Goal: Information Seeking & Learning: Learn about a topic

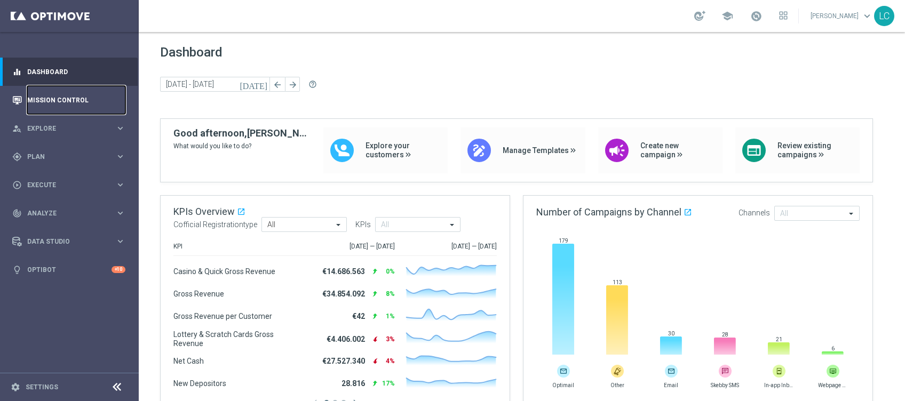
click at [55, 102] on link "Mission Control" at bounding box center [76, 100] width 98 height 28
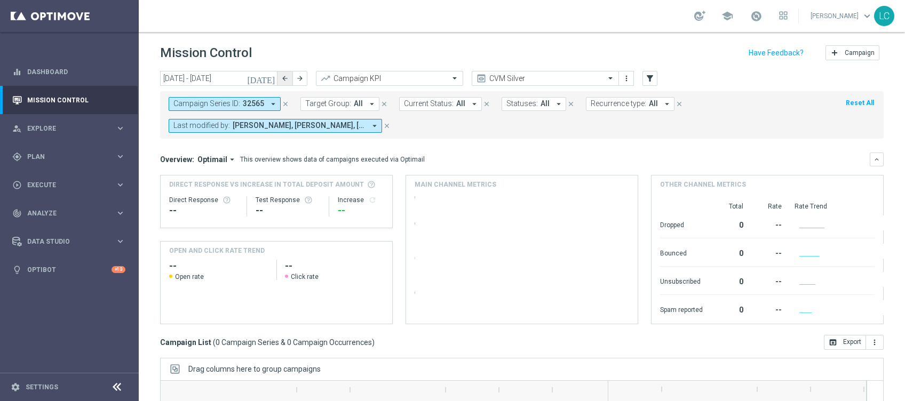
click at [286, 76] on icon "arrow_back" at bounding box center [284, 78] width 7 height 7
type input "[DATE] - [DATE]"
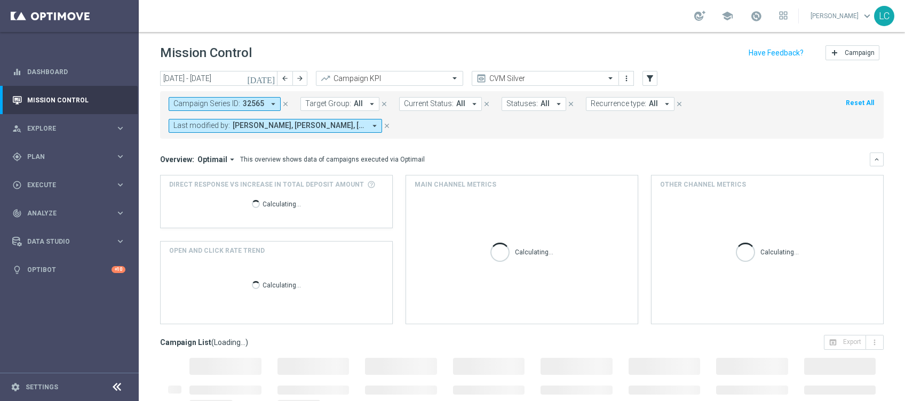
click at [284, 100] on icon "close" at bounding box center [285, 103] width 7 height 7
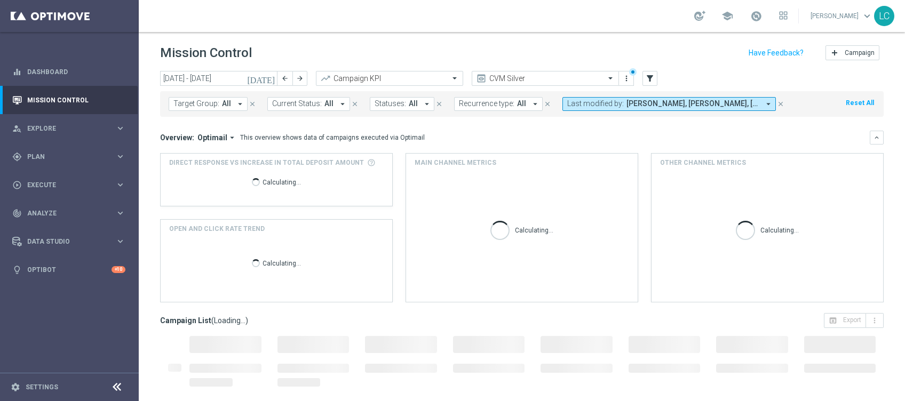
click at [617, 105] on button "Last modified by: [PERSON_NAME], [PERSON_NAME], [PERSON_NAME], [PERSON_NAME], […" at bounding box center [668, 104] width 213 height 14
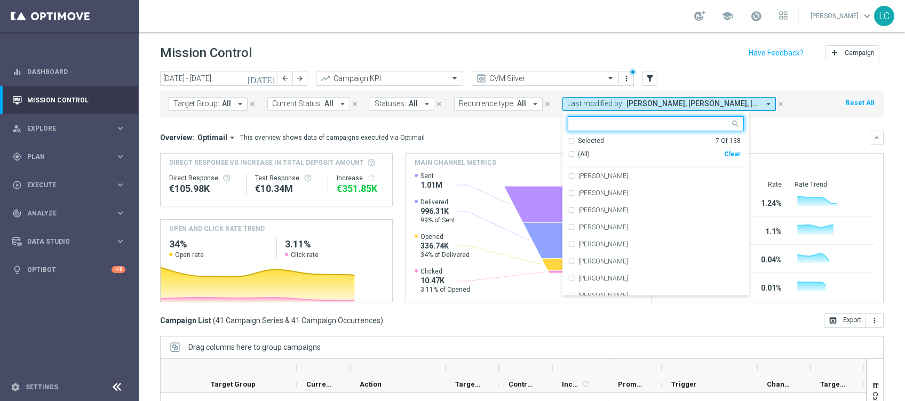
click at [569, 142] on div "Selected 7 Of 138" at bounding box center [653, 141] width 173 height 9
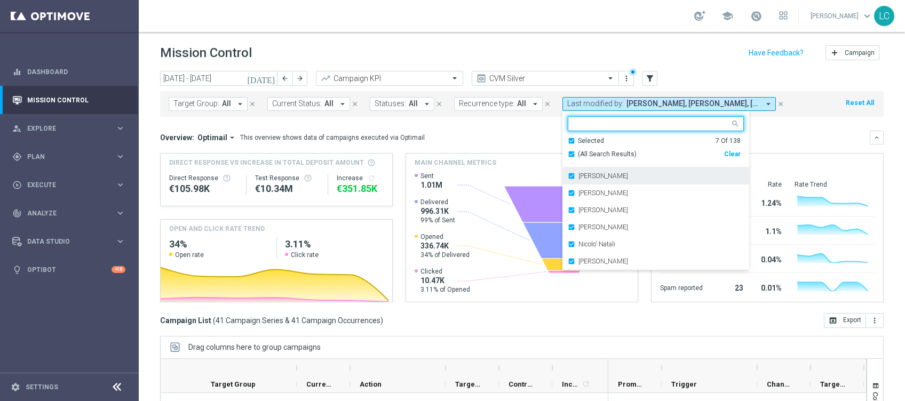
click at [570, 171] on div "[PERSON_NAME]" at bounding box center [655, 175] width 176 height 17
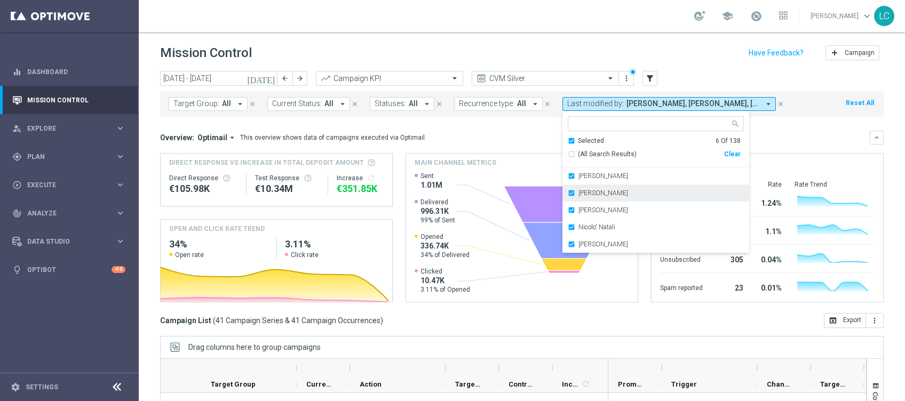
click at [578, 191] on label "[PERSON_NAME]" at bounding box center [603, 193] width 50 height 6
click at [578, 194] on label "[PERSON_NAME]" at bounding box center [603, 193] width 50 height 6
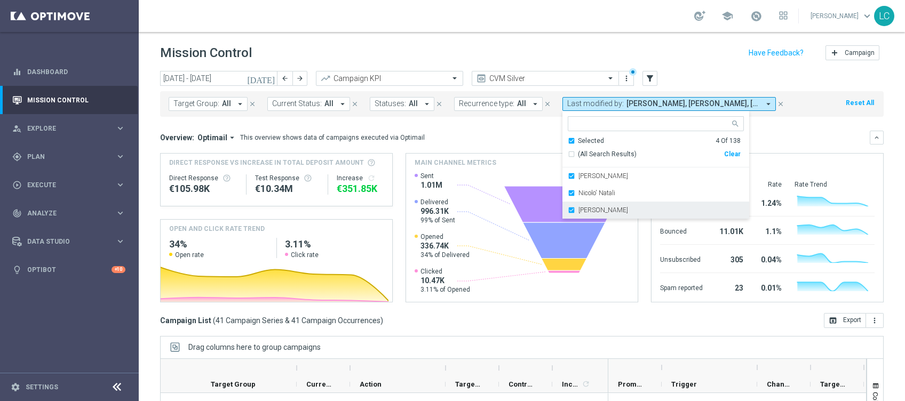
click at [571, 205] on div "[PERSON_NAME]" at bounding box center [655, 210] width 176 height 17
click at [714, 58] on div "Mission Control add Campaign" at bounding box center [521, 53] width 723 height 21
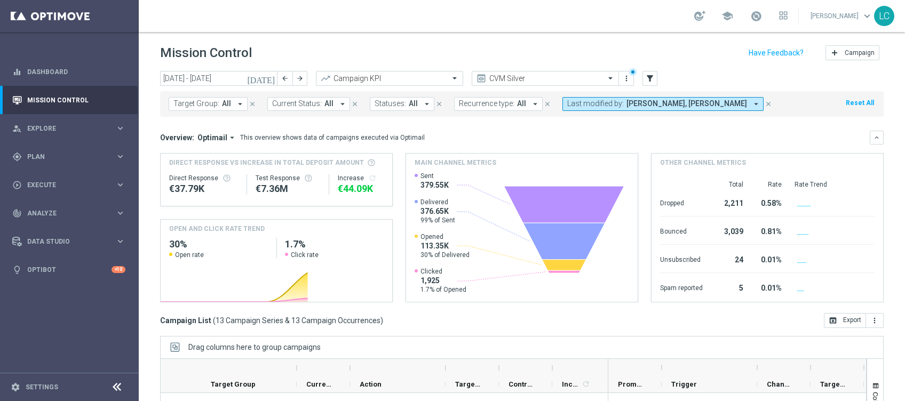
click at [196, 103] on span "Target Group:" at bounding box center [196, 103] width 46 height 9
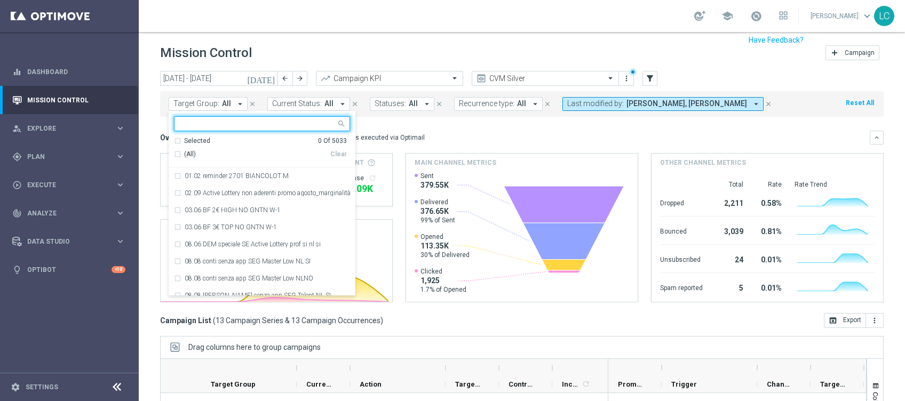
scroll to position [13, 0]
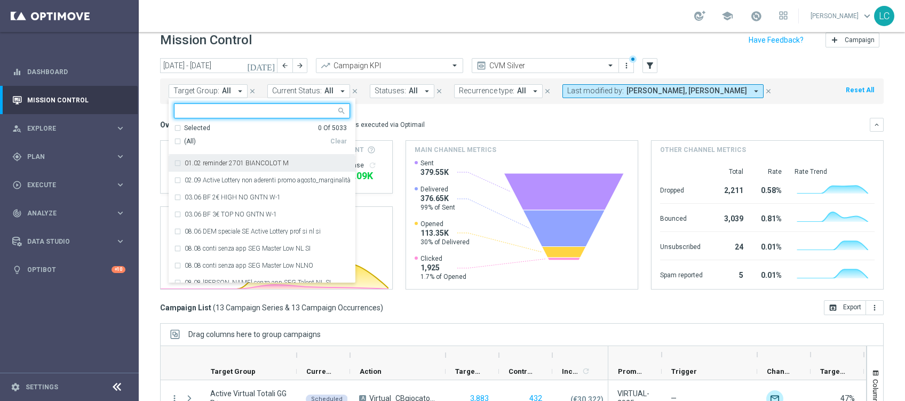
paste input "Active BETTING nosaldo GGR > 0 L3M NODEPL3M"
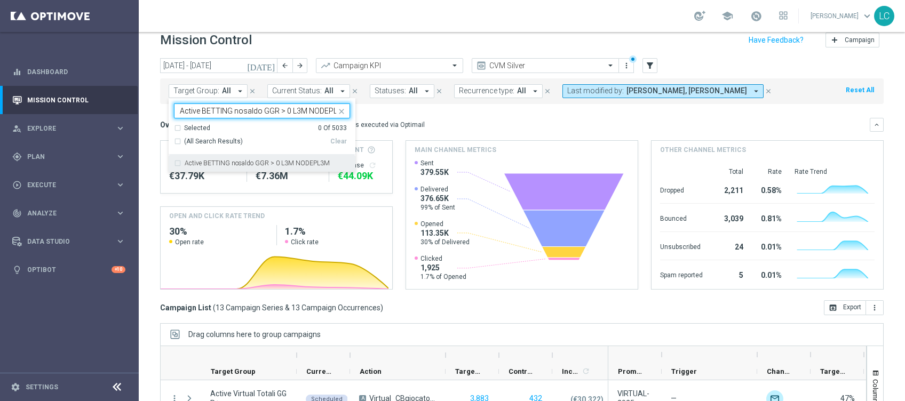
scroll to position [0, 9]
click at [238, 163] on label "Active BETTING nosaldo GGR > 0 L3M NODEPL3M" at bounding box center [257, 163] width 145 height 6
type input "Active BETTING nosaldo GGR > 0 L3M NODEPL3M"
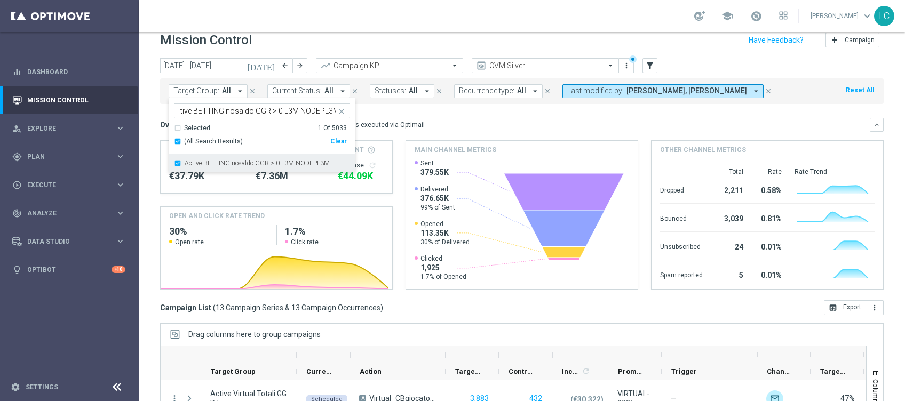
scroll to position [0, 0]
click at [431, 116] on mini-dashboard "Overview: Optimail arrow_drop_down This overview shows data of campaigns execut…" at bounding box center [521, 202] width 723 height 196
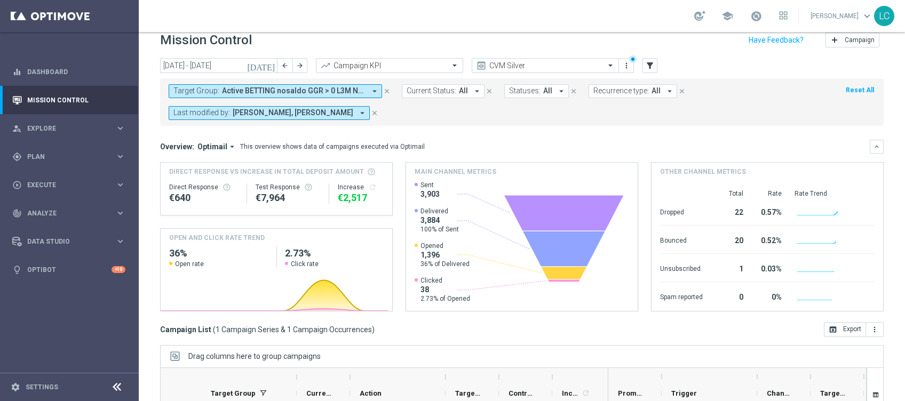
click at [316, 89] on span "Active BETTING nosaldo GGR > 0 L3M NODEPL3M" at bounding box center [293, 90] width 143 height 9
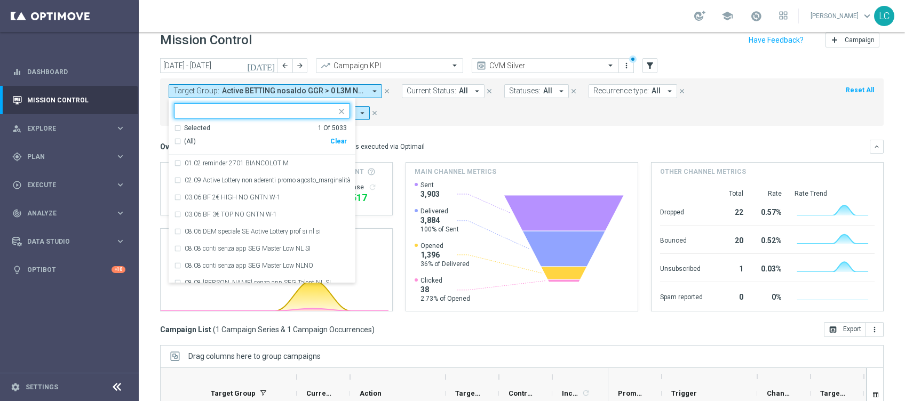
paste input "Active BETTING saldo GGR > 0 L3M BALANCER/STRATEGIST"
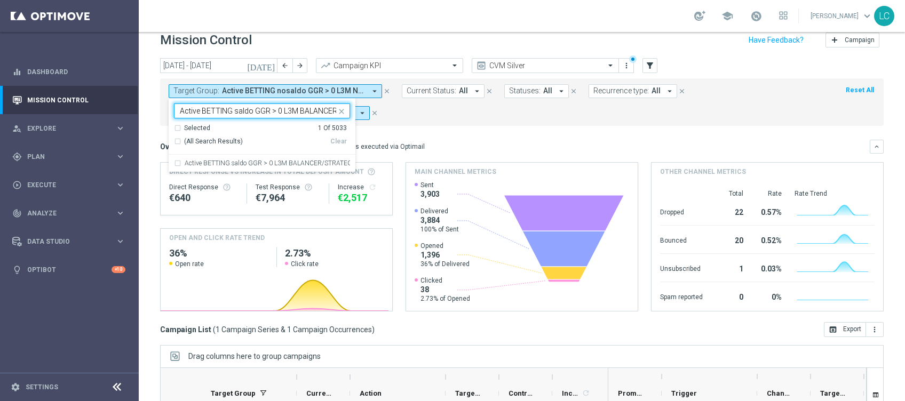
scroll to position [0, 44]
click at [258, 157] on div "Active BETTING saldo GGR > 0 L3M BALANCER/STRATEGIST" at bounding box center [262, 163] width 176 height 17
type input "Active BETTING saldo GGR > 0 L3M BALANCER/STRATEGIST"
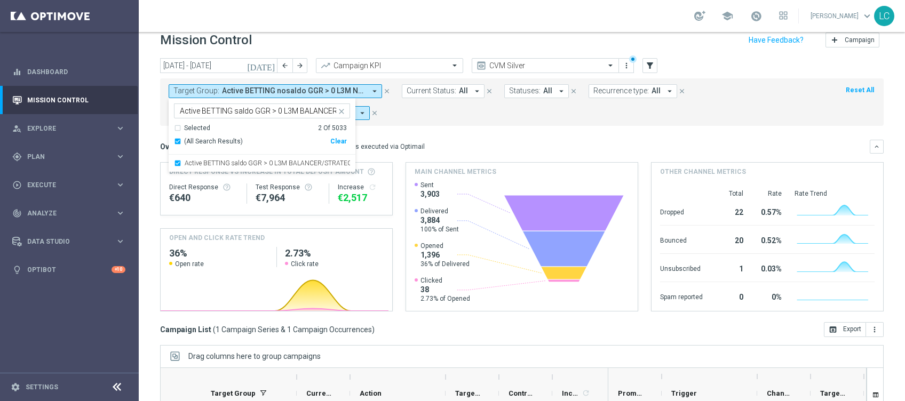
click at [405, 120] on div "Target Group: Active BETTING nosaldo GGR > 0 L3M NODEPL3M arrow_drop_down Selec…" at bounding box center [521, 101] width 723 height 47
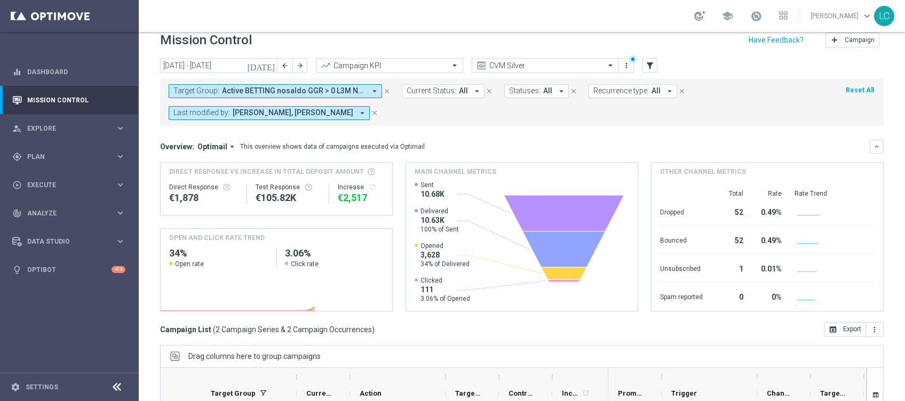
click at [297, 87] on span "Active BETTING nosaldo GGR > 0 L3M NODEPL3M, Active BETTING saldo GGR > 0 L3M B…" at bounding box center [293, 90] width 143 height 9
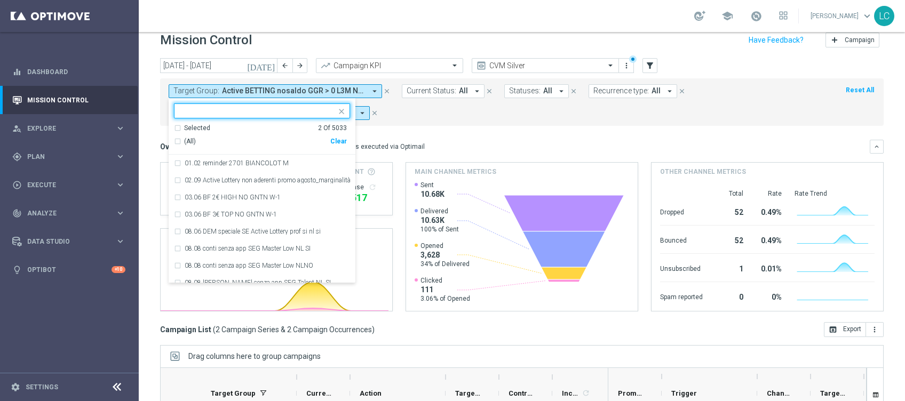
paste input "Active BETTING saldo GGR > 0 L3M OPTIMIZER/MAXIMIZER"
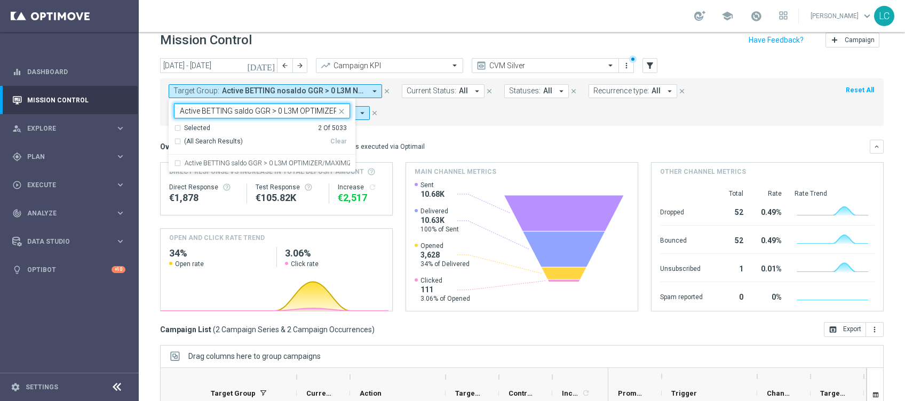
scroll to position [0, 43]
click at [278, 164] on label "Active BETTING saldo GGR > 0 L3M OPTIMIZER/MAXIMIZER" at bounding box center [267, 163] width 165 height 6
type input "Active BETTING saldo GGR > 0 L3M OPTIMIZER/MAXIMIZER"
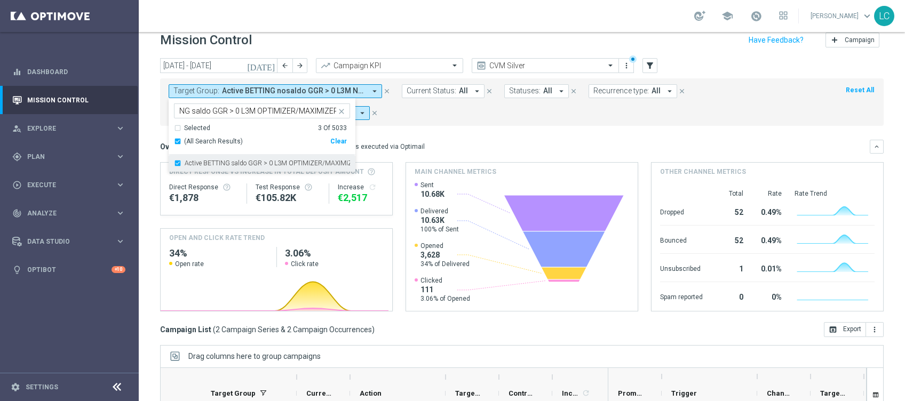
scroll to position [0, 0]
click at [455, 124] on div "Target Group: Active BETTING nosaldo GGR > 0 L3M NODEPL3M, Active BETTING saldo…" at bounding box center [521, 101] width 723 height 47
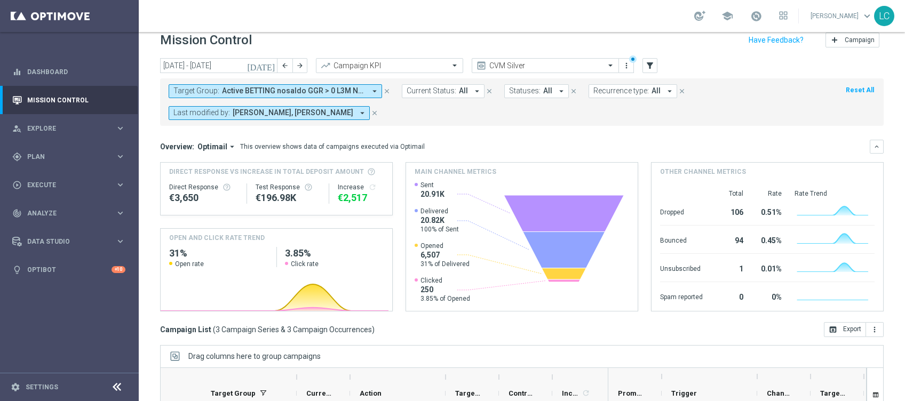
click at [267, 87] on span "Active BETTING nosaldo GGR > 0 L3M NODEPL3M, Active BETTING saldo GGR > 0 L3M B…" at bounding box center [293, 90] width 143 height 9
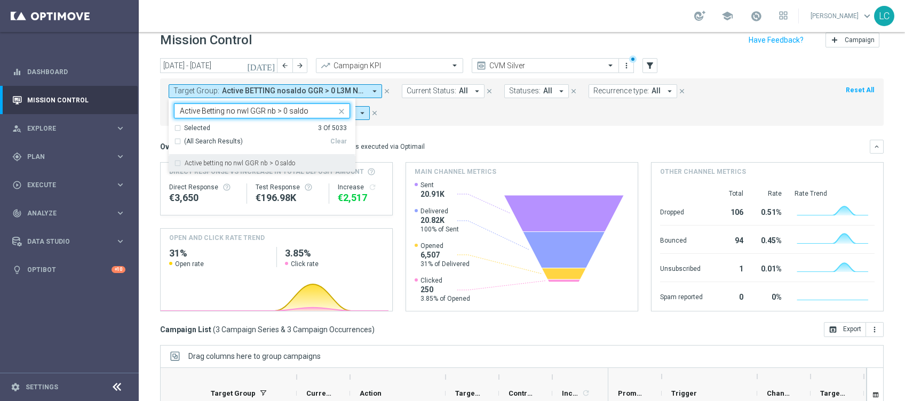
click at [252, 161] on label "Active betting no nwl GGR nb > 0 saldo" at bounding box center [240, 163] width 110 height 6
type input "Active Betting no nwl GGR nb > 0 saldo"
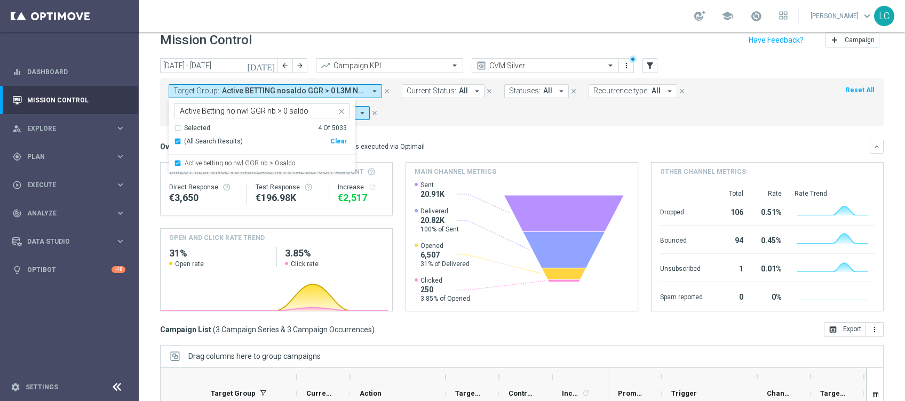
click at [427, 132] on mini-dashboard "Overview: Optimail arrow_drop_down This overview shows data of campaigns execut…" at bounding box center [521, 224] width 723 height 196
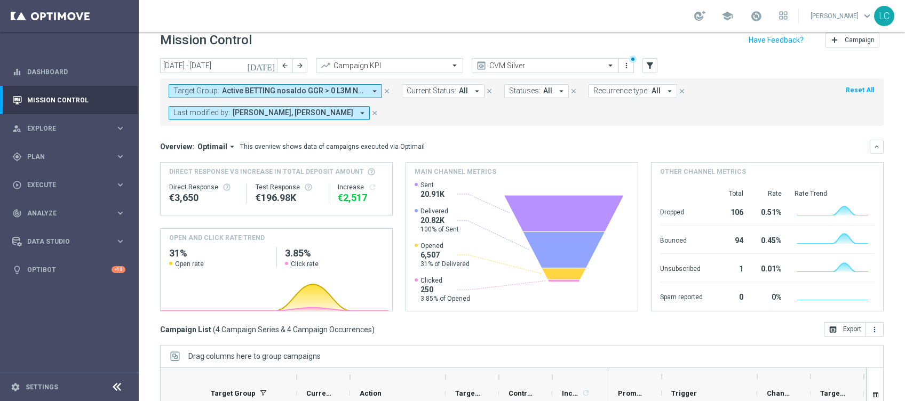
click at [258, 87] on span "Active BETTING nosaldo GGR > 0 L3M NODEPL3M, Active BETTING saldo GGR > 0 L3M B…" at bounding box center [293, 90] width 143 height 9
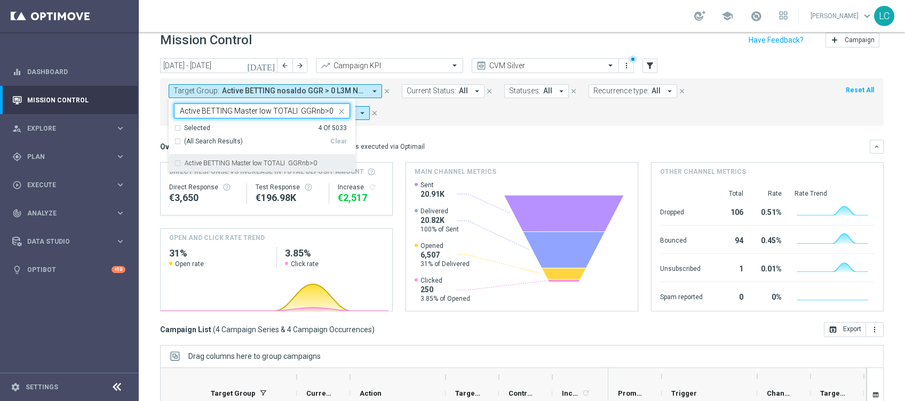
click at [261, 162] on label "Active BETTING Master low TOTALI GGRnb>0" at bounding box center [251, 163] width 132 height 6
type input "Active BETTING Master low TOTALI GGRnb>0"
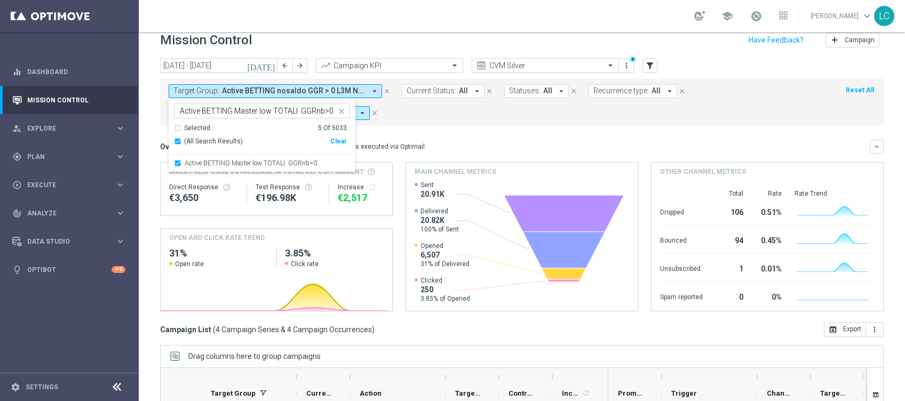
click at [442, 135] on mini-dashboard "Overview: Optimail arrow_drop_down This overview shows data of campaigns execut…" at bounding box center [521, 224] width 723 height 196
